Goal: Check status: Check status

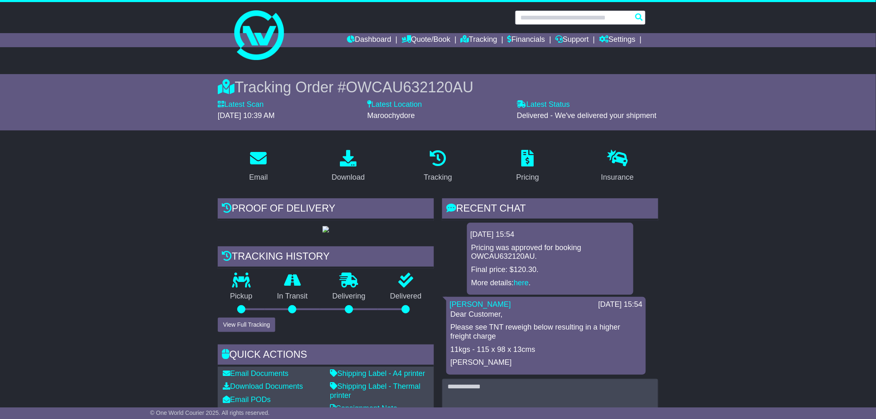
click at [545, 17] on input "text" at bounding box center [580, 17] width 131 height 14
paste input "*********"
type input "*********"
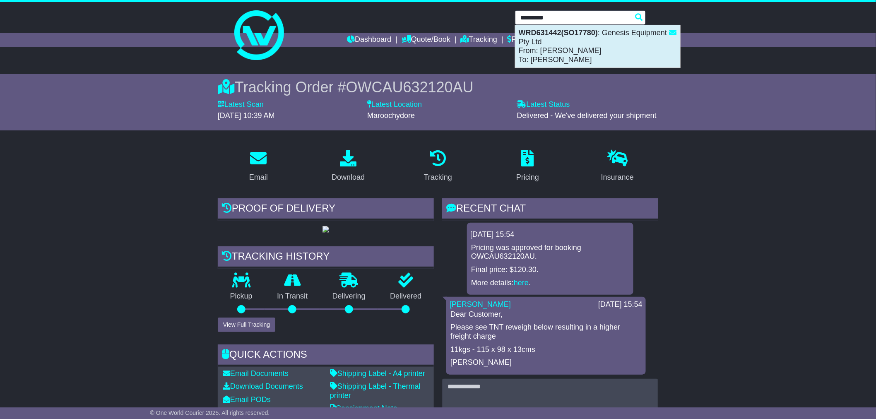
click at [565, 43] on div "WRD631442(SO17780) : Genesis Equipment Pty Ltd From: Jimmy Olive To: Mick" at bounding box center [598, 46] width 165 height 42
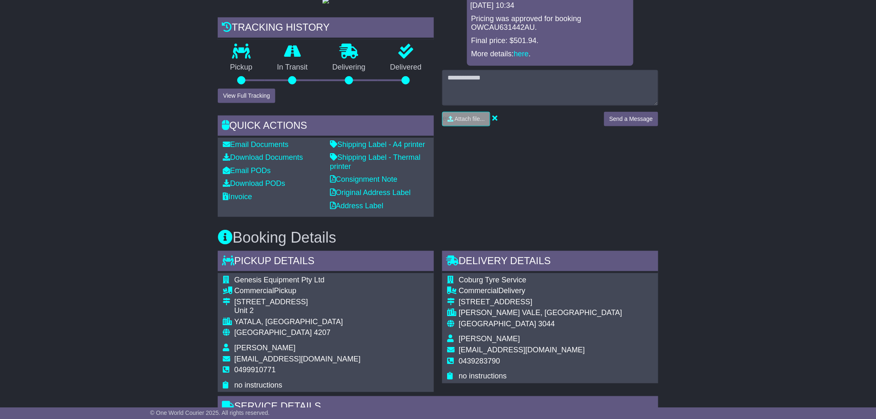
scroll to position [229, 0]
click at [776, 179] on div "Email Download Tracking Pricing Insurance" at bounding box center [438, 367] width 876 height 909
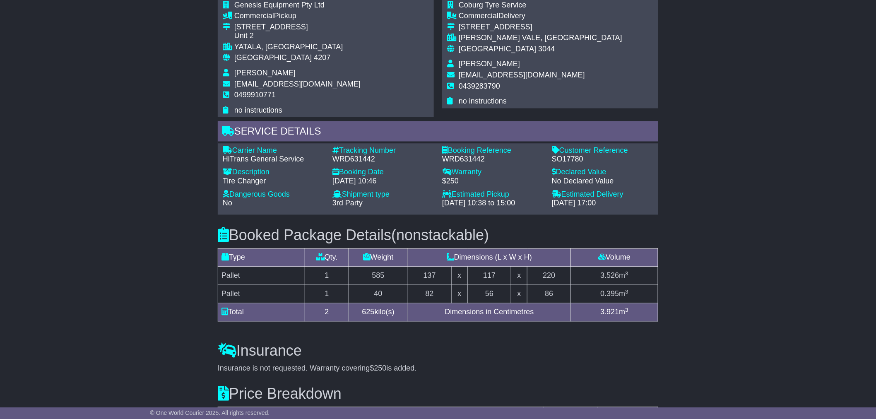
scroll to position [505, 0]
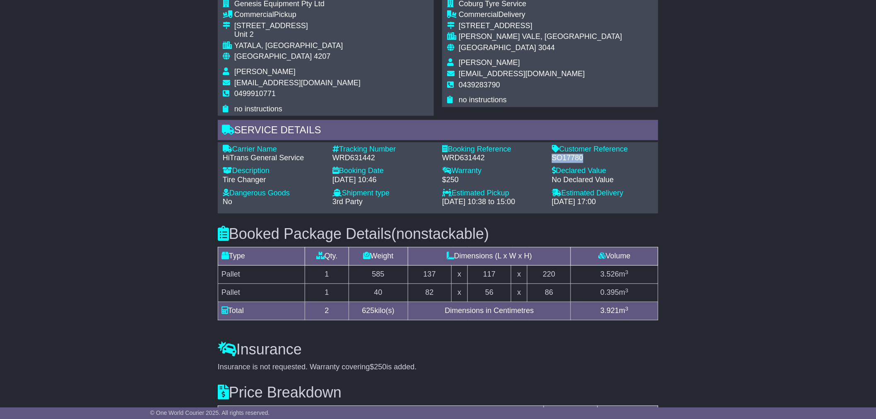
drag, startPoint x: 553, startPoint y: 230, endPoint x: 573, endPoint y: 232, distance: 20.4
click at [593, 163] on div "SO17780" at bounding box center [602, 158] width 101 height 9
copy div "SO17780"
click at [82, 154] on div "Email Download Tracking Pricing Insurance" at bounding box center [438, 92] width 876 height 909
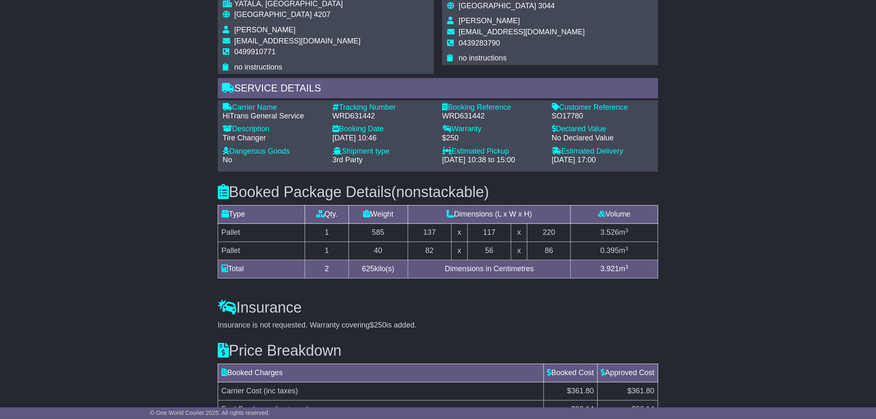
scroll to position [544, 0]
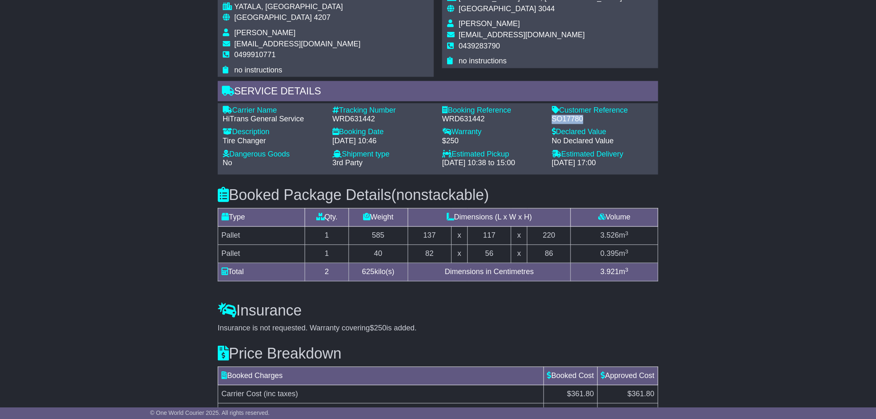
drag, startPoint x: 553, startPoint y: 190, endPoint x: 586, endPoint y: 188, distance: 33.7
click at [586, 124] on div "SO17780" at bounding box center [602, 119] width 101 height 9
copy div "SO17780"
